Goal: Information Seeking & Learning: Compare options

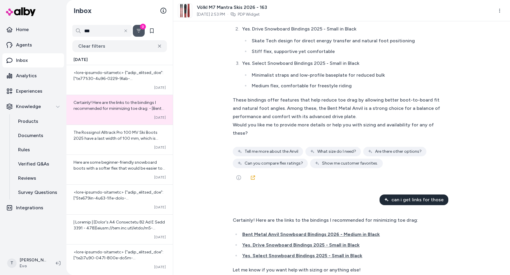
scroll to position [2140, 0]
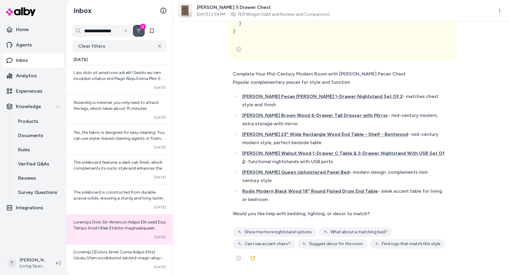
scroll to position [14205, 0]
click at [295, 99] on span "[PERSON_NAME] Pecan [PERSON_NAME] 1-Drawer Nightstand Set Of 2" at bounding box center [322, 97] width 160 height 6
click at [210, 124] on div "can you show me other options { 3 Items " id " : call_ii9FSfmwAT9ze7FJqlmPokJ5 …" at bounding box center [341, 148] width 337 height 254
click at [273, 99] on span "[PERSON_NAME] Pecan [PERSON_NAME] 1-Drawer Nightstand Set Of 2" at bounding box center [322, 97] width 160 height 6
click at [206, 125] on div "can you show me other options { 3 Items " id " : call_ii9FSfmwAT9ze7FJqlmPokJ5 …" at bounding box center [341, 148] width 337 height 254
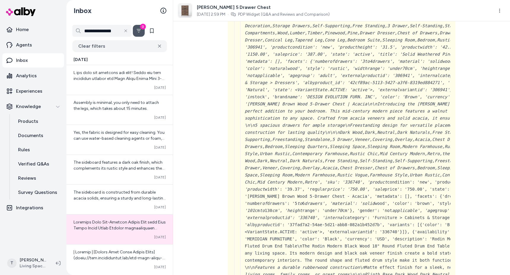
scroll to position [3590, 0]
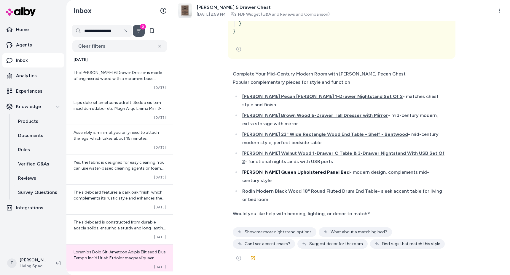
scroll to position [14205, 0]
click at [210, 107] on div "can you show me other options { 3 Items " id " : call_ii9FSfmwAT9ze7FJqlmPokJ5 …" at bounding box center [341, 148] width 337 height 254
drag, startPoint x: 372, startPoint y: 106, endPoint x: 422, endPoint y: 107, distance: 50.1
click at [422, 107] on li "[PERSON_NAME] Pecan [PERSON_NAME] 1-Drawer Nightstand Set Of 2 - matches chest …" at bounding box center [342, 100] width 204 height 17
click at [416, 110] on ul "[PERSON_NAME] Pecan [PERSON_NAME] 1-Drawer Nightstand Set Of 2 - matches chest …" at bounding box center [339, 147] width 212 height 111
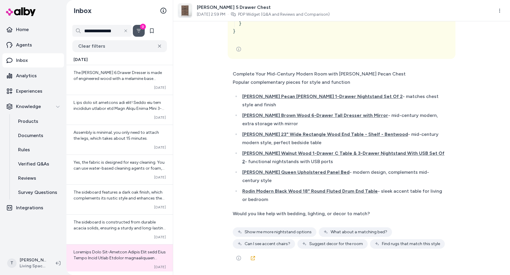
drag, startPoint x: 380, startPoint y: 115, endPoint x: 383, endPoint y: 122, distance: 7.2
click at [383, 122] on li "[PERSON_NAME] Brown Wood 6-Drawer Tall Dresser with Mirror - mid-century modern…" at bounding box center [342, 119] width 204 height 17
click at [261, 231] on span "Show me more nightstand options" at bounding box center [278, 232] width 67 height 6
